Goal: Task Accomplishment & Management: Complete application form

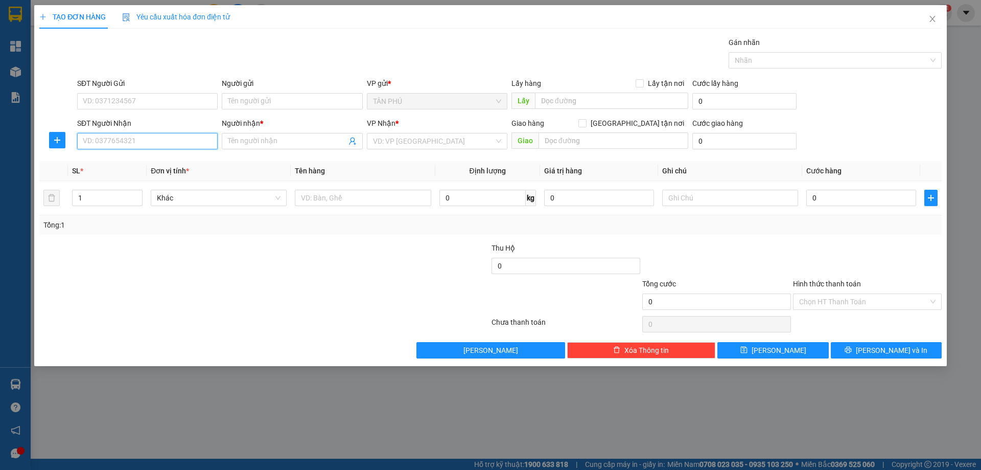
click at [142, 143] on input "SĐT Người Nhận" at bounding box center [147, 141] width 141 height 16
click at [157, 162] on div "0935183152 - ANH LIÊU" at bounding box center [147, 161] width 128 height 11
type input "0935183152"
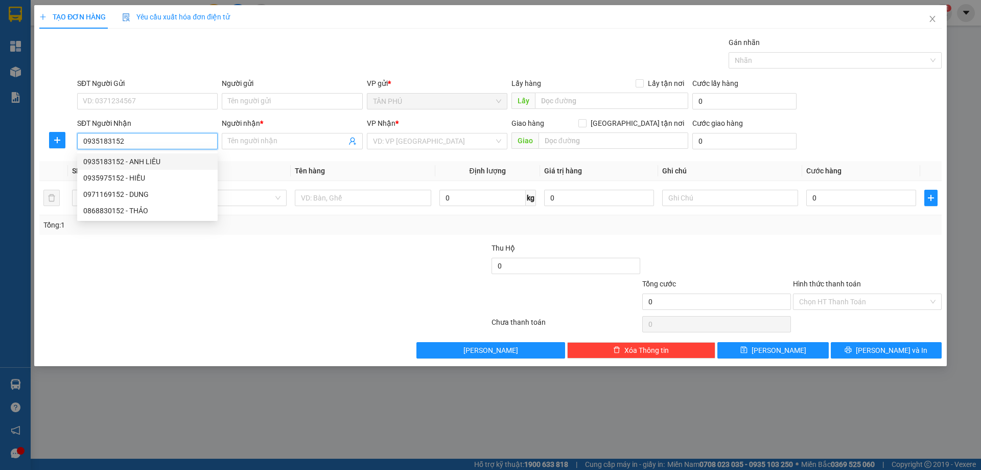
type input "ANH LIÊU"
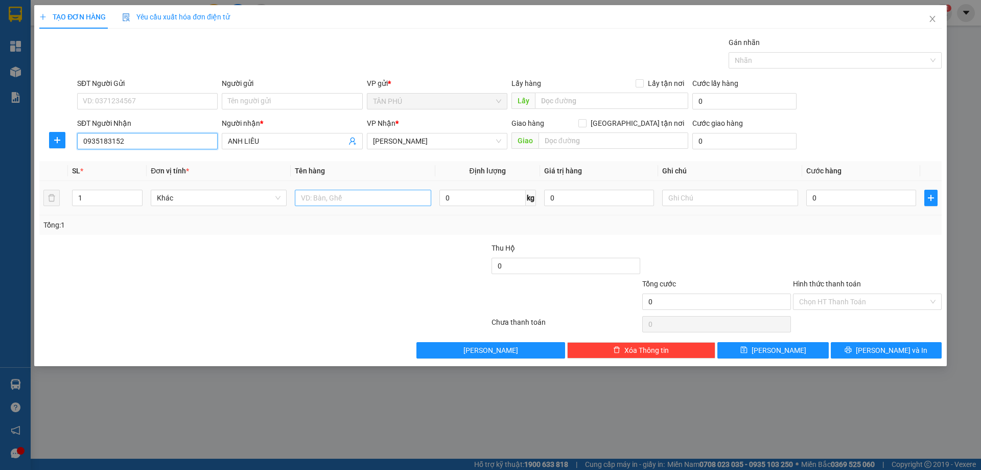
type input "0935183152"
click at [301, 201] on input "text" at bounding box center [363, 198] width 136 height 16
type input "1T"
click at [742, 201] on input "text" at bounding box center [730, 198] width 136 height 16
type input "C"
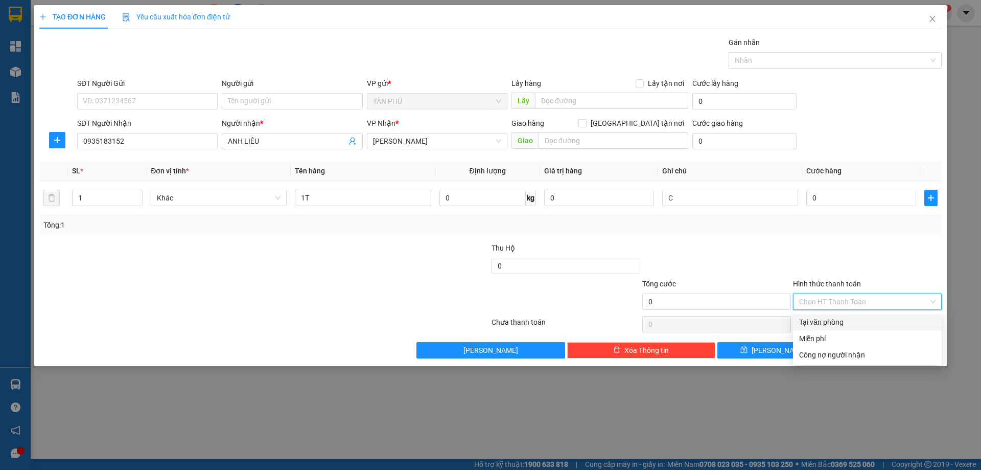
click at [815, 303] on input "Hình thức thanh toán" at bounding box center [863, 301] width 129 height 15
click at [819, 338] on div "Miễn phí" at bounding box center [867, 338] width 136 height 11
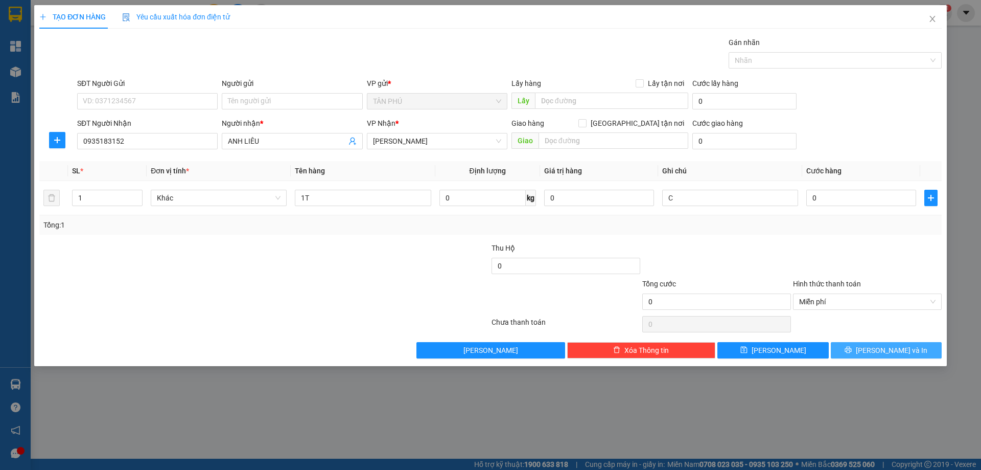
click at [856, 353] on button "[PERSON_NAME] và In" at bounding box center [886, 350] width 111 height 16
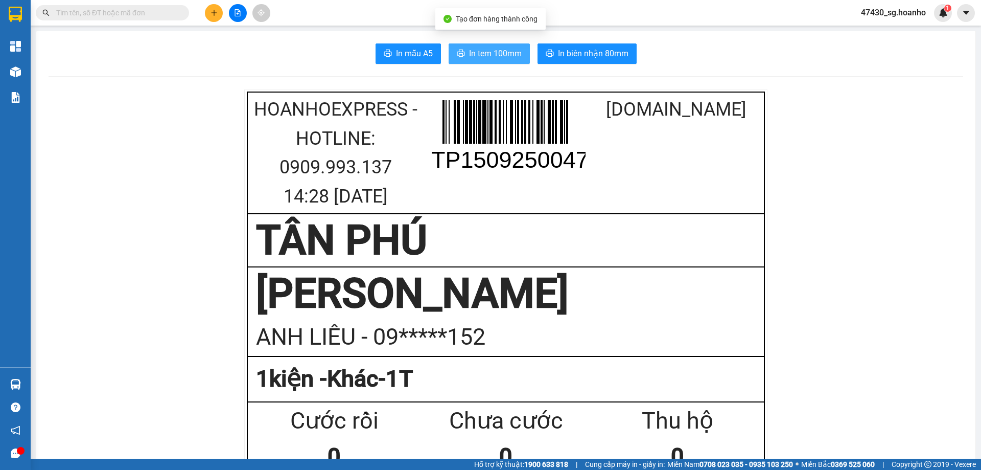
click at [510, 60] on span "In tem 100mm" at bounding box center [495, 53] width 53 height 13
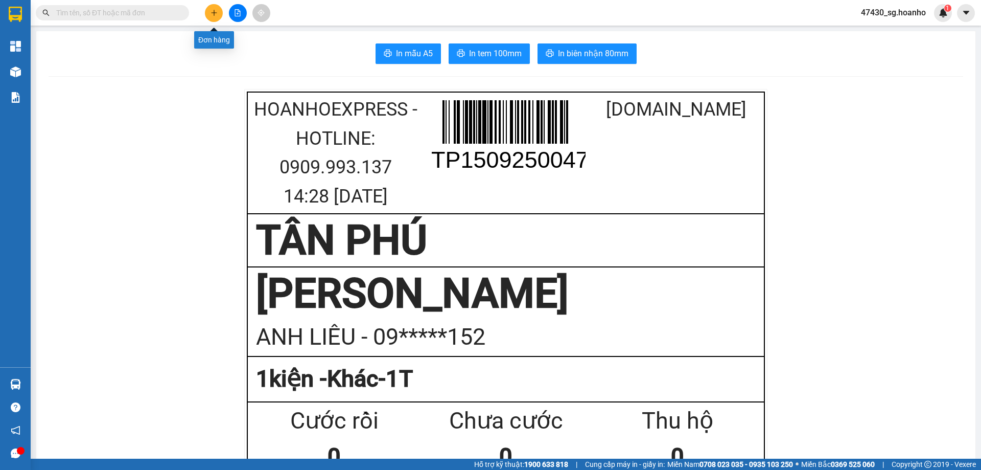
click at [214, 14] on icon "plus" at bounding box center [214, 12] width 7 height 7
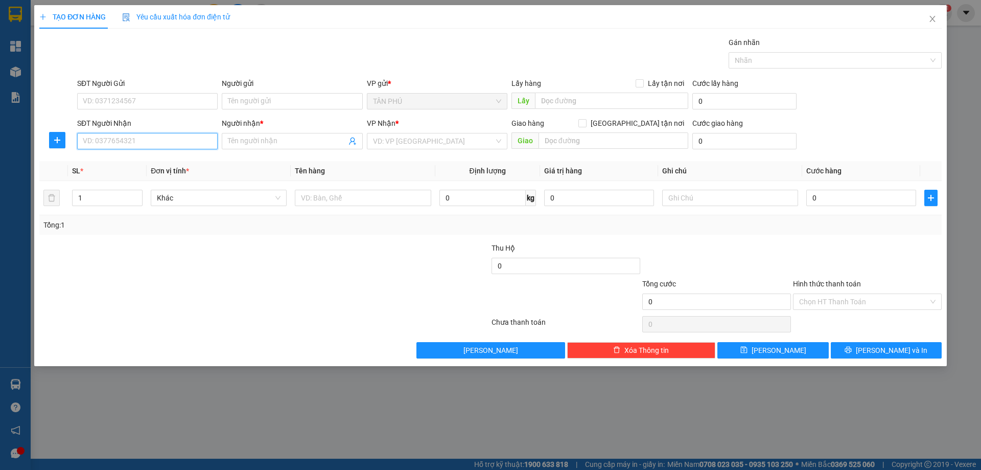
click at [213, 146] on input "SĐT Người Nhận" at bounding box center [147, 141] width 141 height 16
type input "0796532686"
click at [214, 163] on div "0796532686 - TRÌNH" at bounding box center [147, 161] width 141 height 16
type input "TRÌNH"
type input "0796532686"
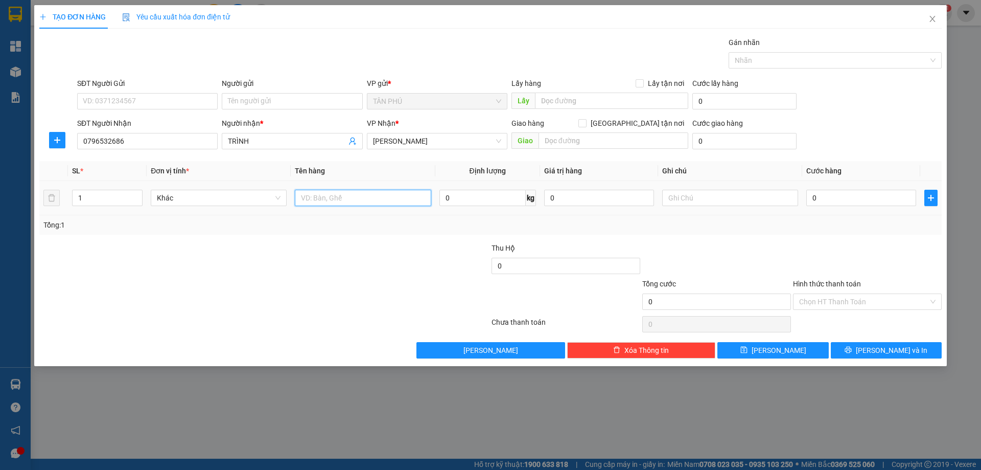
click at [351, 199] on input "text" at bounding box center [363, 198] width 136 height 16
type input "XỐP"
click at [591, 141] on input "text" at bounding box center [614, 140] width 150 height 16
type input "2"
type input "GIAO TẬN NƠI"
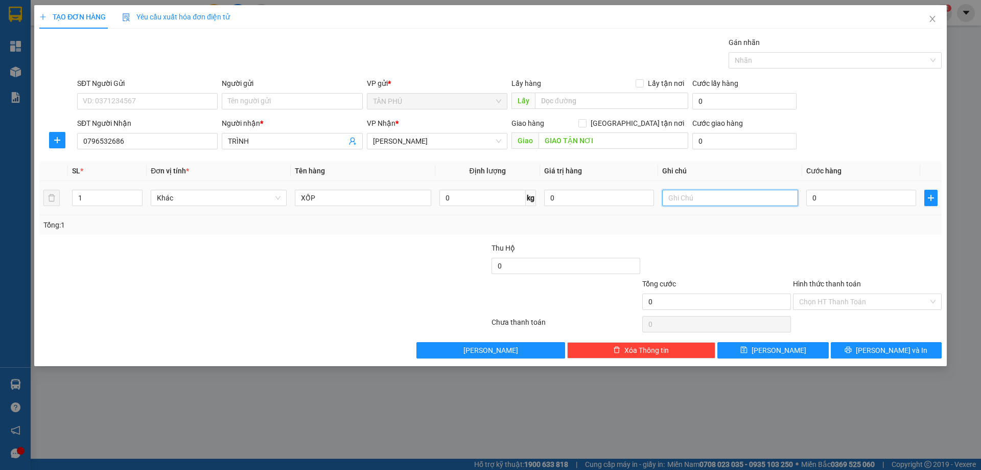
click at [678, 196] on input "text" at bounding box center [730, 198] width 136 height 16
type input "R/120"
click at [828, 284] on label "Hình thức thanh toán" at bounding box center [827, 284] width 68 height 8
click at [828, 294] on input "Hình thức thanh toán" at bounding box center [863, 301] width 129 height 15
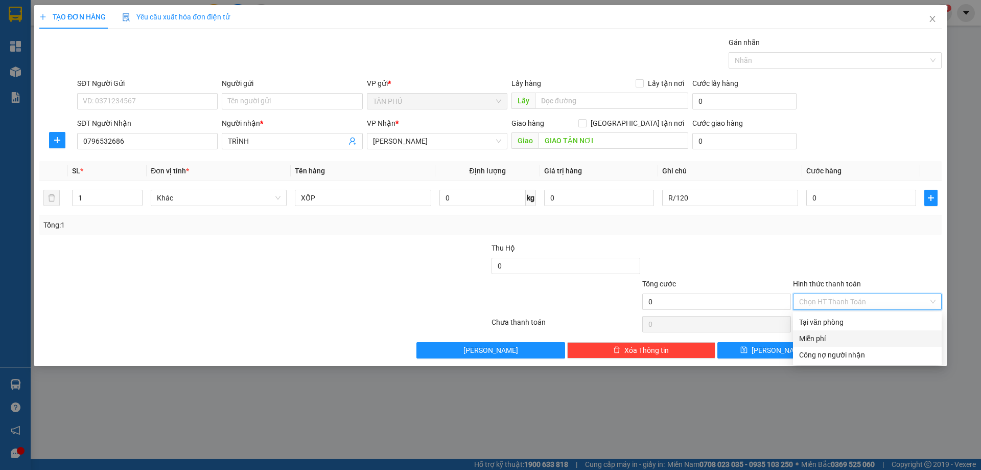
click at [833, 331] on div "Miễn phí" at bounding box center [867, 338] width 149 height 16
click at [860, 355] on button "[PERSON_NAME] và In" at bounding box center [886, 350] width 111 height 16
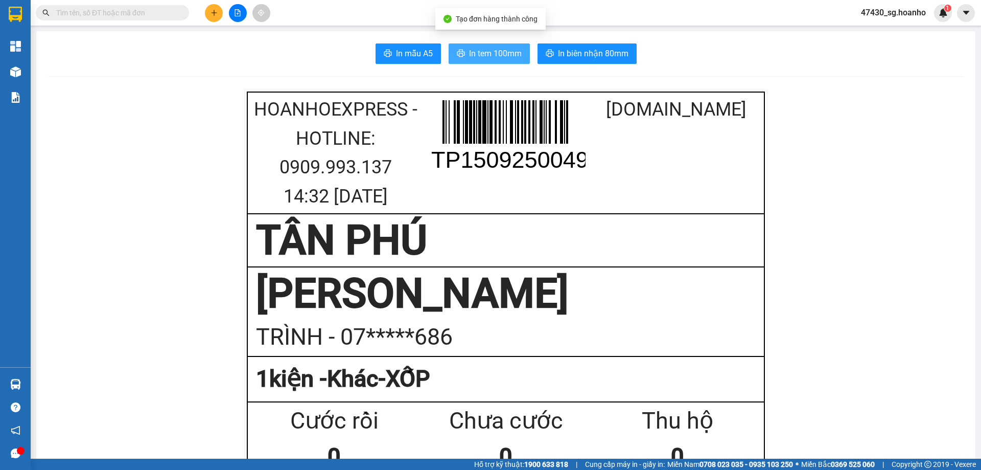
click at [498, 51] on span "In tem 100mm" at bounding box center [495, 53] width 53 height 13
click at [215, 13] on icon "plus" at bounding box center [214, 12] width 7 height 7
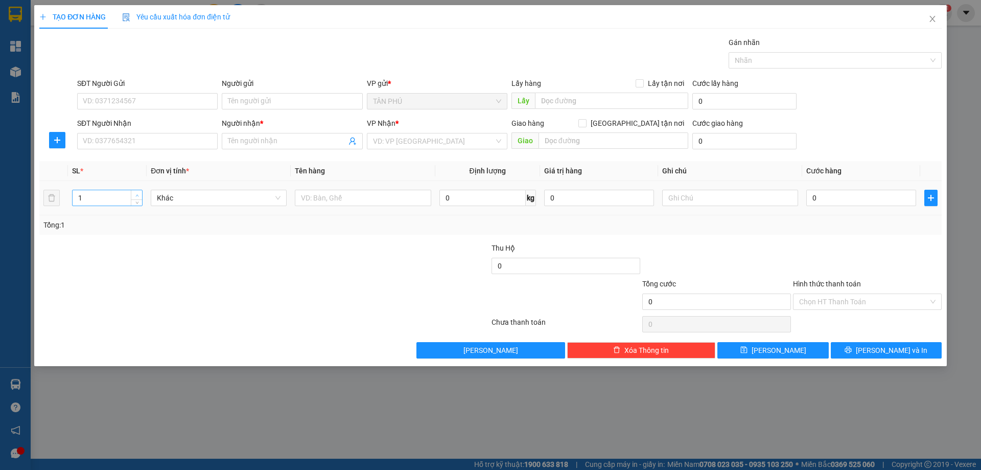
type input "2"
click at [139, 198] on span "up" at bounding box center [137, 195] width 6 height 6
click at [320, 191] on input "text" at bounding box center [363, 198] width 136 height 16
type input "XỐP + TẤM HÌNH"
click at [375, 141] on input "search" at bounding box center [433, 140] width 121 height 15
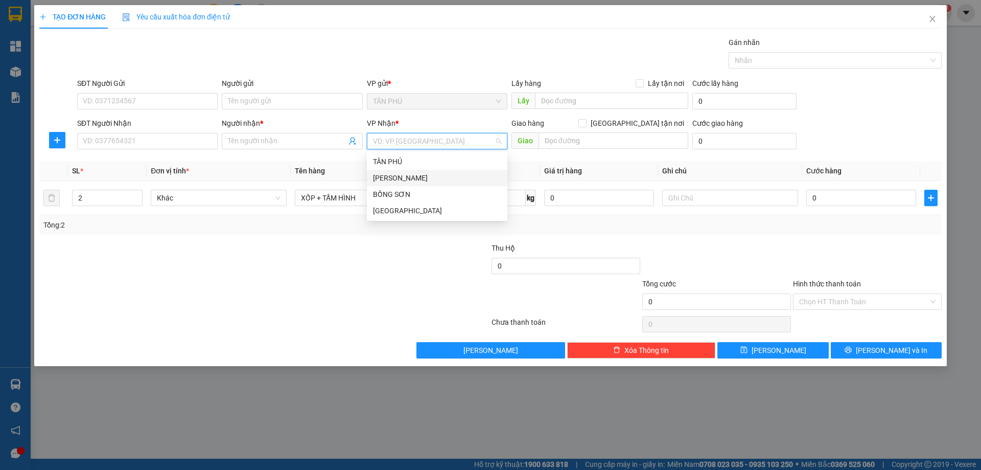
click at [383, 171] on div "[PERSON_NAME]" at bounding box center [437, 178] width 141 height 16
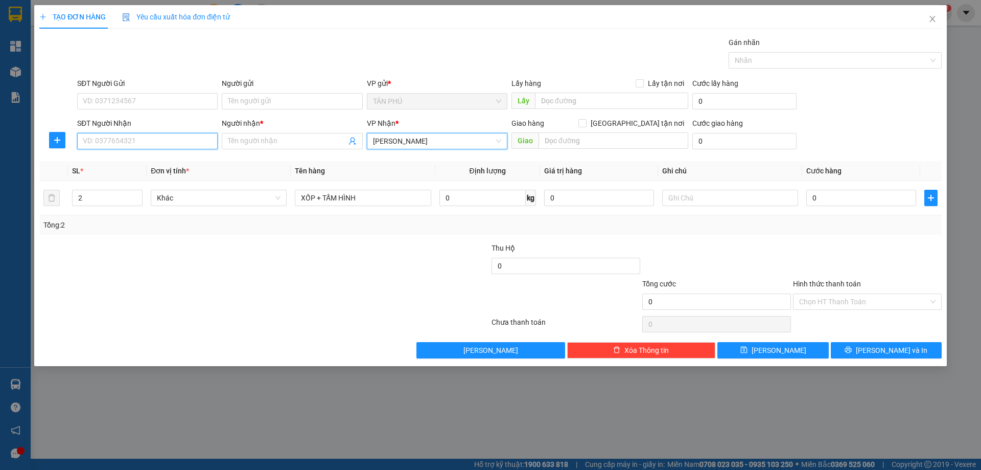
click at [192, 142] on input "SĐT Người Nhận" at bounding box center [147, 141] width 141 height 16
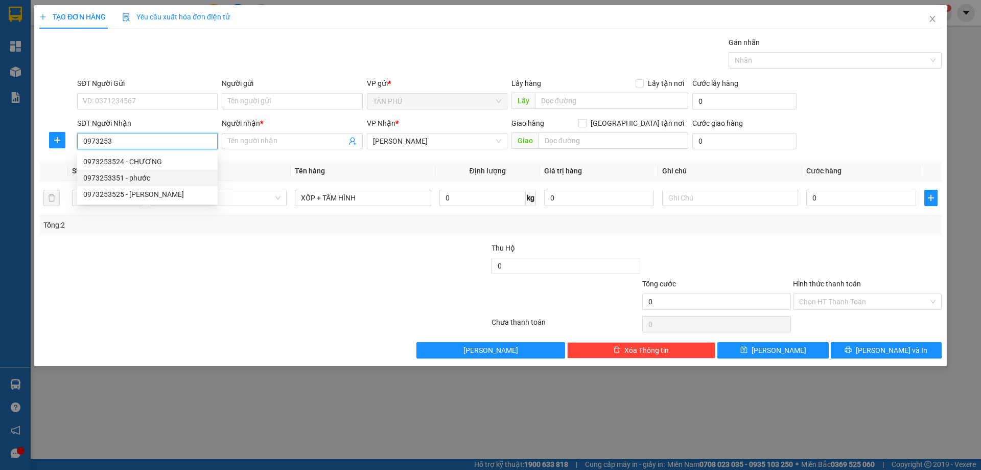
click at [139, 173] on div "0973253351 - phước" at bounding box center [147, 177] width 128 height 11
type input "0973253351"
type input "phước"
type input "0973253351"
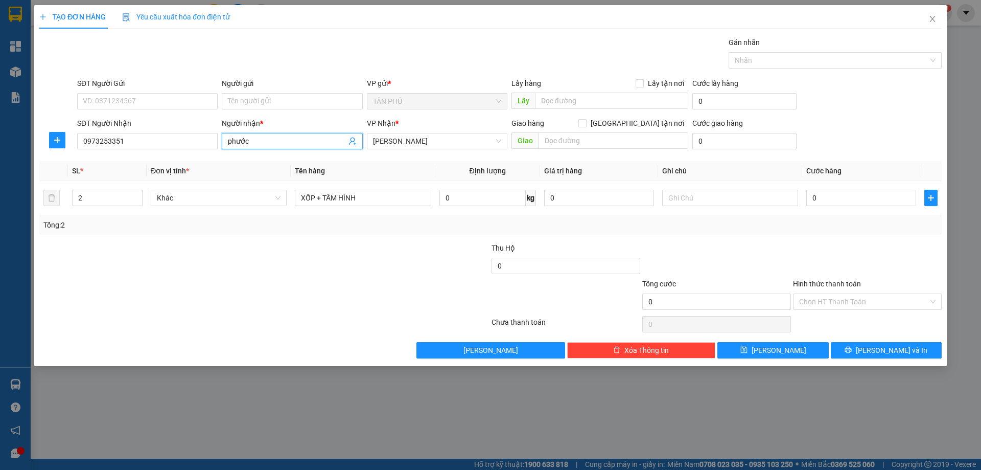
click at [288, 140] on input "phước" at bounding box center [287, 140] width 118 height 11
type input "p"
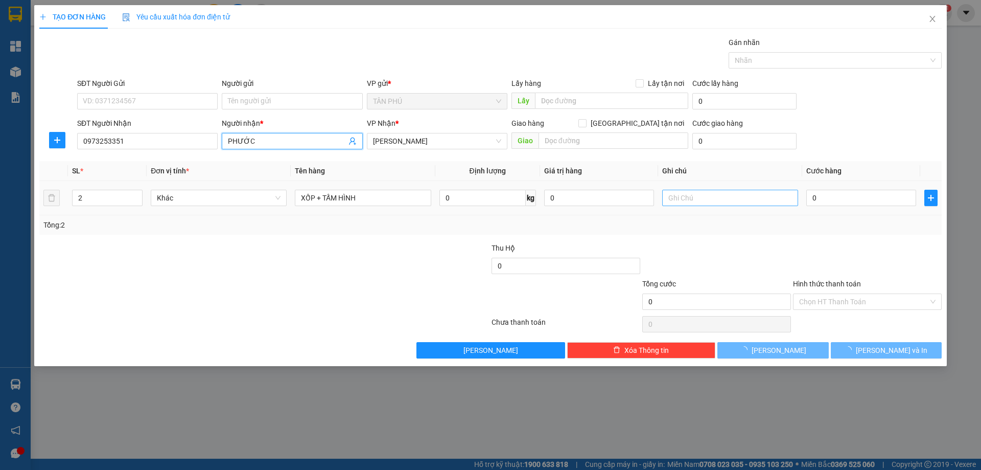
type input "PHƯỚC"
click at [701, 203] on input "text" at bounding box center [730, 198] width 136 height 16
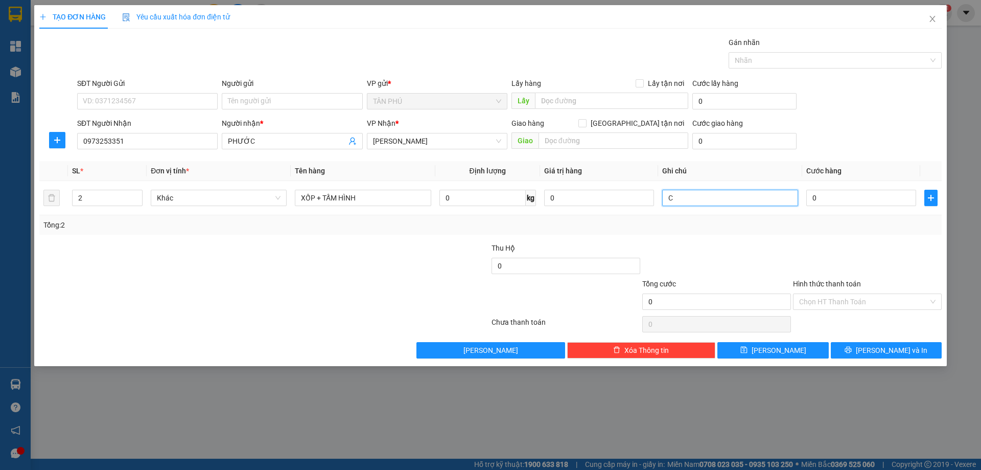
type input "C"
click at [797, 280] on label "Hình thức thanh toán" at bounding box center [827, 284] width 68 height 8
click at [799, 294] on input "Hình thức thanh toán" at bounding box center [863, 301] width 129 height 15
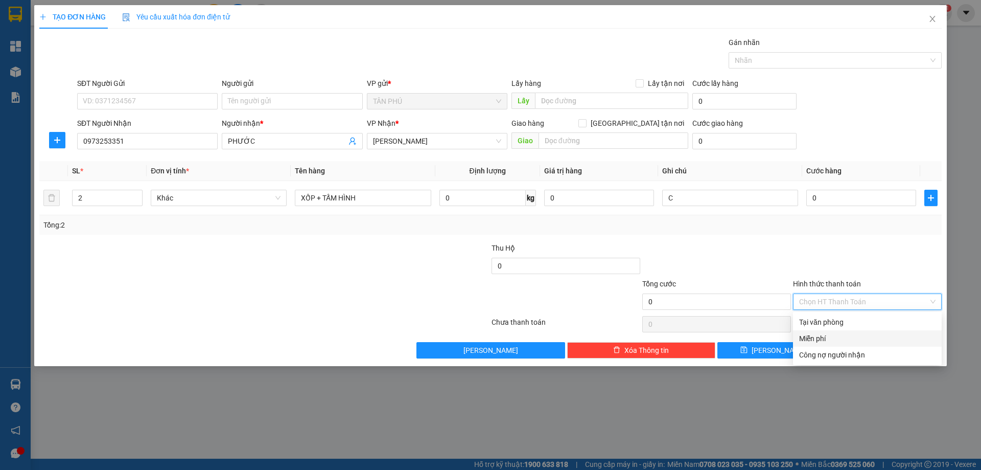
click at [819, 334] on div "Miễn phí" at bounding box center [867, 338] width 136 height 11
click at [857, 357] on button "[PERSON_NAME] và In" at bounding box center [886, 350] width 111 height 16
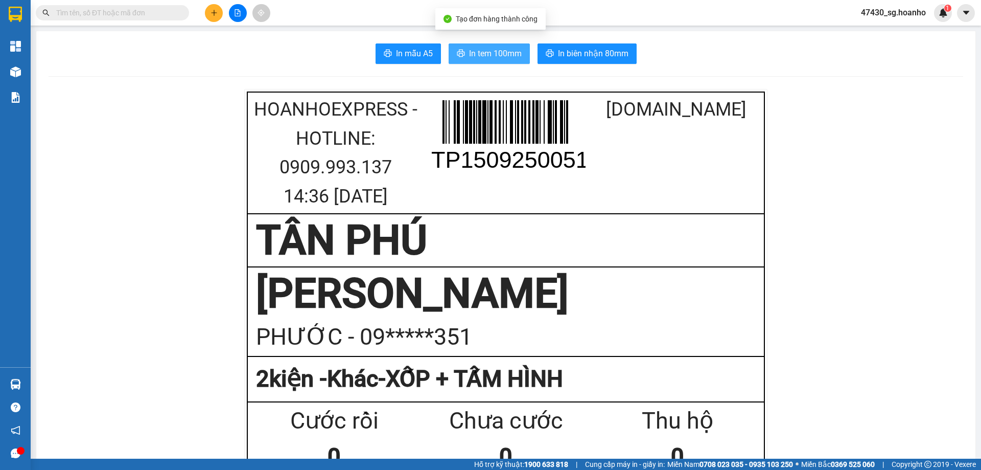
click at [479, 53] on span "In tem 100mm" at bounding box center [495, 53] width 53 height 13
